Goal: Browse casually

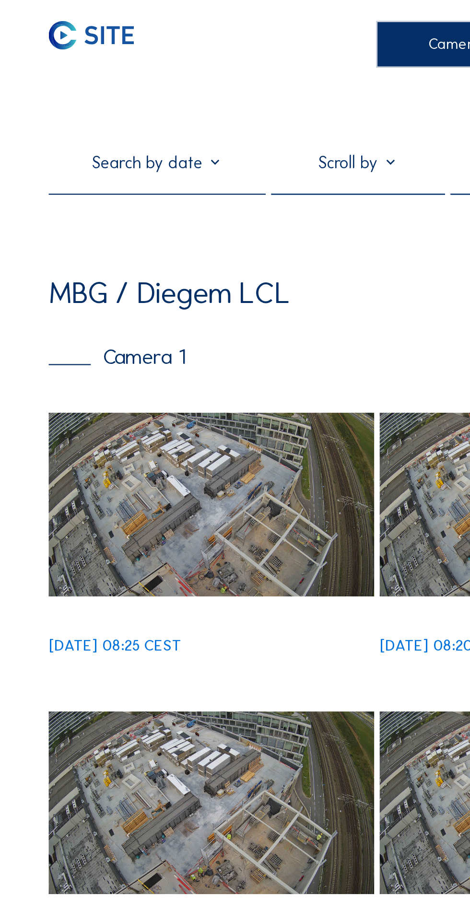
click at [117, 233] on img at bounding box center [91, 218] width 141 height 79
